Goal: Task Accomplishment & Management: Use online tool/utility

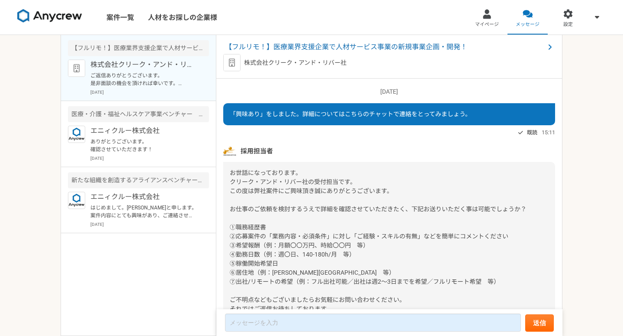
scroll to position [791, 0]
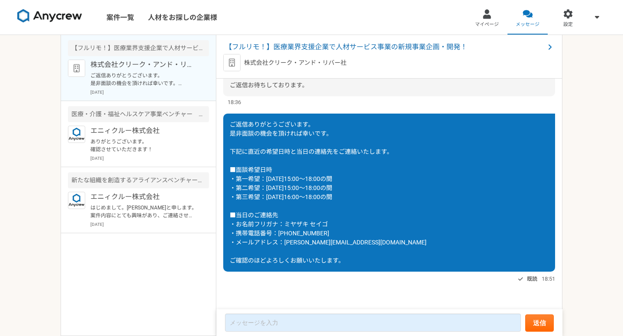
scroll to position [791, 0]
click at [111, 16] on link "案件一覧" at bounding box center [120, 17] width 42 height 35
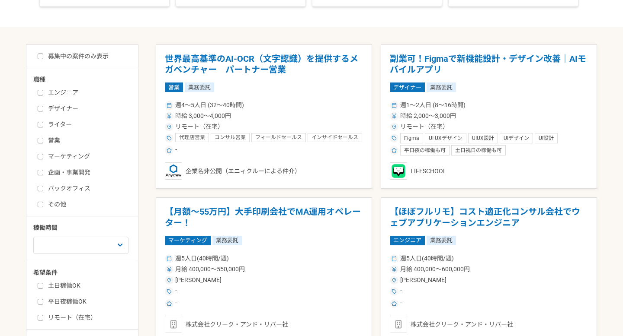
scroll to position [170, 0]
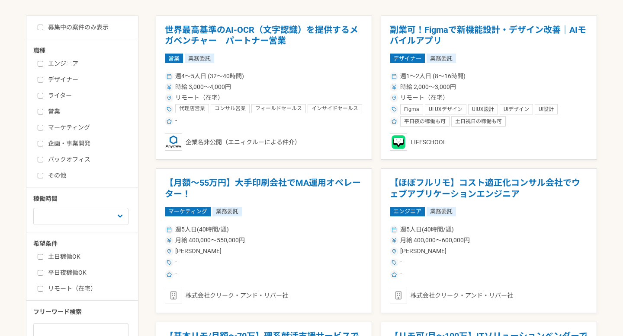
click at [41, 142] on input "企画・事業開発" at bounding box center [41, 144] width 6 height 6
checkbox input "true"
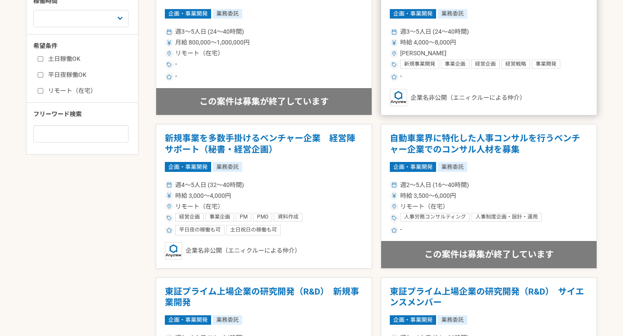
scroll to position [347, 0]
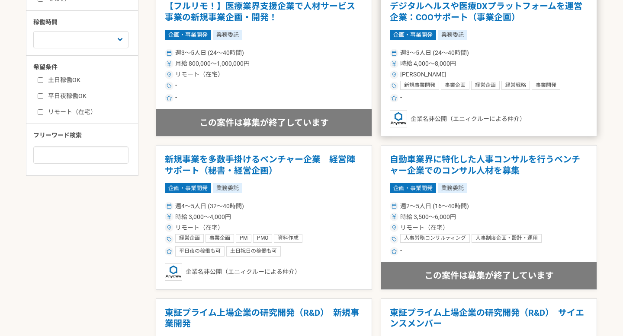
click at [468, 83] on div "事業企画" at bounding box center [455, 85] width 29 height 9
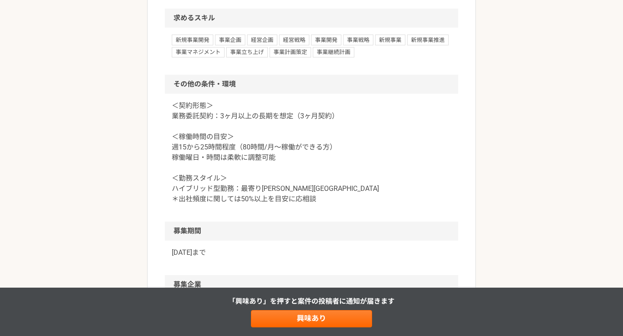
scroll to position [833, 0]
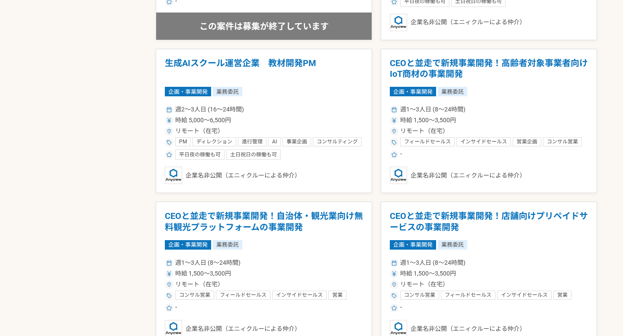
scroll to position [904, 0]
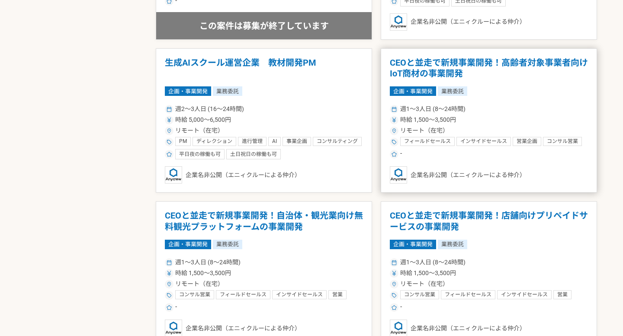
click at [436, 115] on span "時給 1,500〜3,500円" at bounding box center [428, 119] width 56 height 9
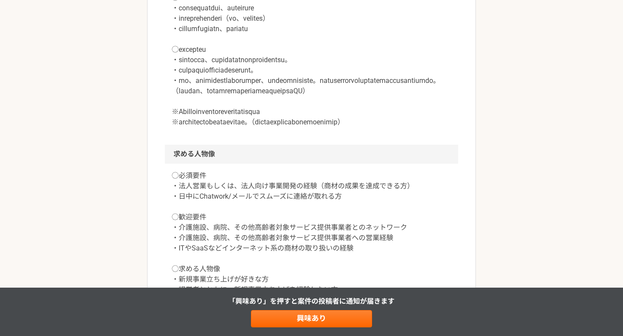
scroll to position [643, 0]
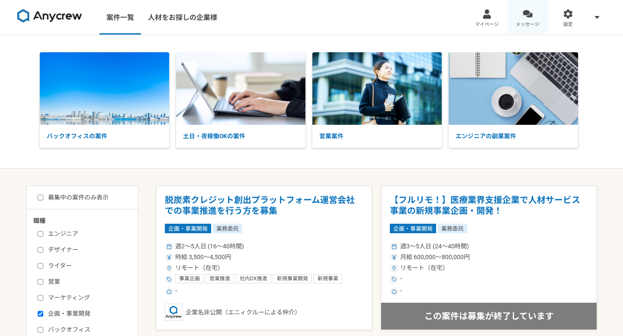
click at [518, 18] on link "メッセージ" at bounding box center [527, 17] width 41 height 35
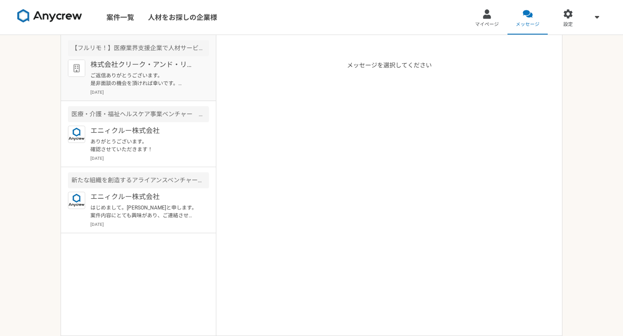
click at [156, 85] on p "ご返信ありがとうございます。 是非面談の機会を頂ければ幸いです。 下記に直近の希望日時と当日の連絡先をご連絡いたします。 ■面談希望日時 ・第一希望：[DAT…" at bounding box center [143, 80] width 107 height 16
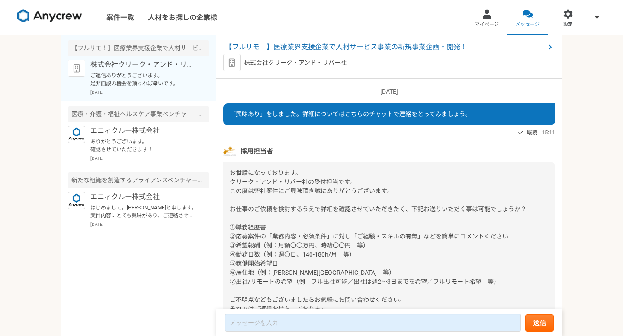
scroll to position [791, 0]
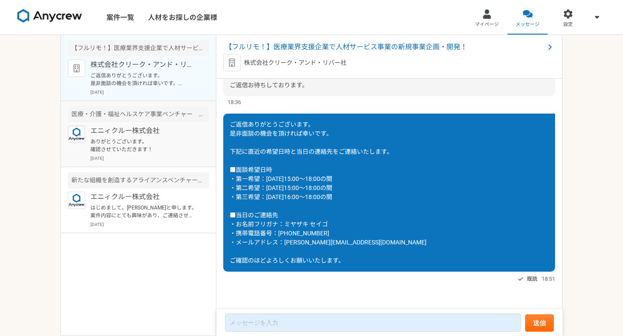
click at [169, 131] on p "エニィクルー株式会社" at bounding box center [143, 131] width 107 height 10
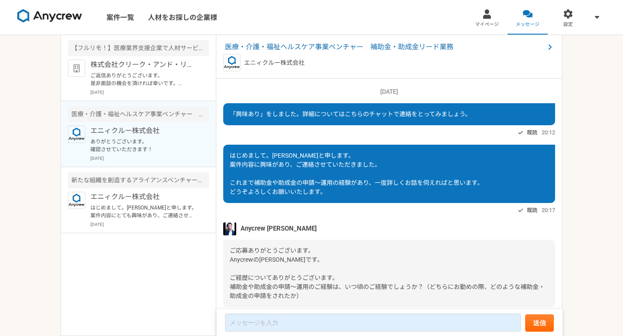
scroll to position [608, 0]
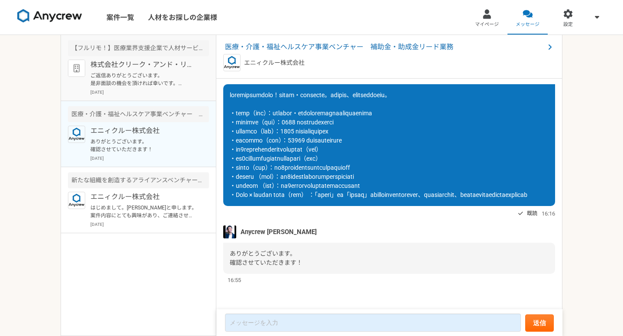
click at [143, 87] on p "ご返信ありがとうございます。 是非面談の機会を頂ければ幸いです。 下記に直近の希望日時と当日の連絡先をご連絡いたします。 ■面談希望日時 ・第一希望：[DAT…" at bounding box center [143, 80] width 107 height 16
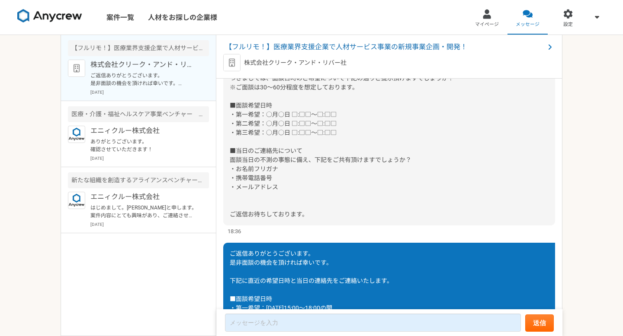
scroll to position [791, 0]
